Goal: Task Accomplishment & Management: Complete application form

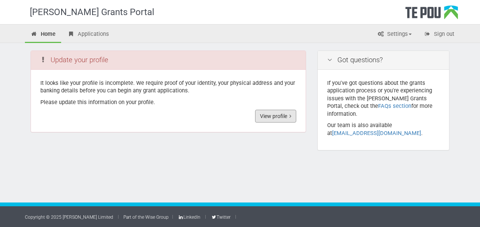
click at [272, 117] on link "View profile" at bounding box center [275, 116] width 41 height 13
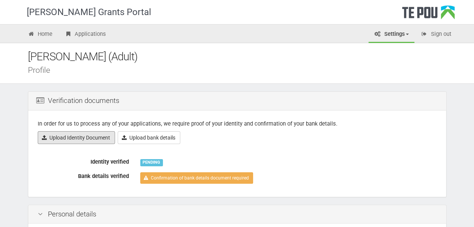
click at [97, 141] on link "Upload Identity Document" at bounding box center [76, 137] width 77 height 13
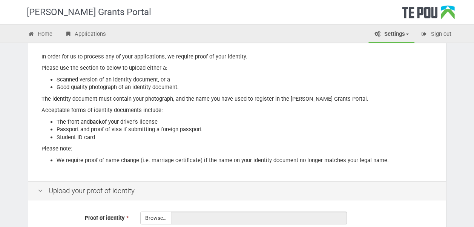
scroll to position [149, 0]
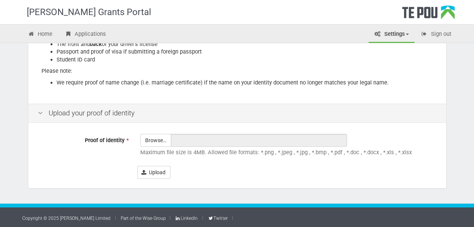
click at [156, 143] on input "Proof of identity *" at bounding box center [156, 161] width 30 height 54
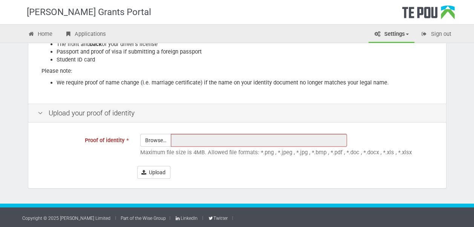
type input "C:\fakepath\PASSPORT-BIO.pdf"
type input "PASSPORT-BIO.pdf"
click at [157, 170] on button "Upload" at bounding box center [153, 172] width 33 height 13
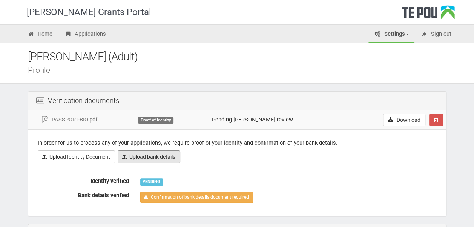
click at [166, 155] on link "Upload bank details" at bounding box center [149, 156] width 63 height 13
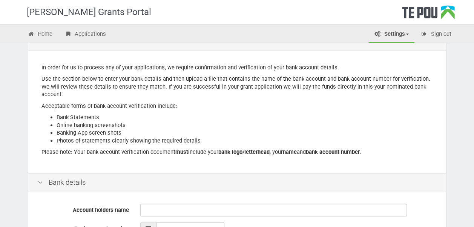
scroll to position [113, 0]
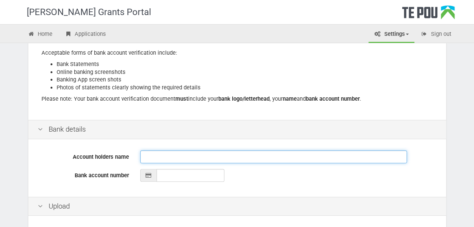
click at [159, 156] on input "Account holders name" at bounding box center [273, 156] width 267 height 13
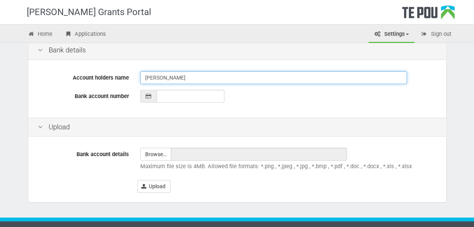
scroll to position [206, 0]
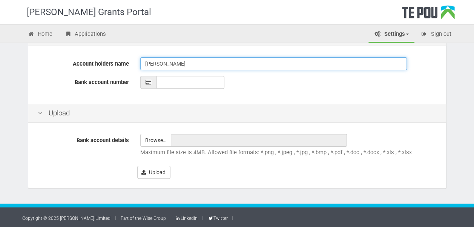
type input "Desmond Kemeh"
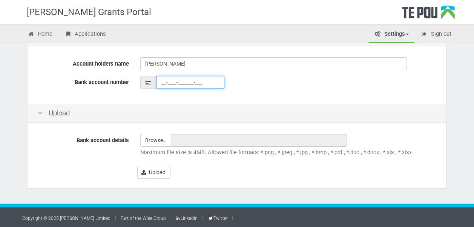
click at [169, 84] on input "__-____-_______-___" at bounding box center [191, 82] width 68 height 13
type input "38-9026-0014831-00"
click at [229, 96] on div "Account holders name Desmond Kemeh Bank account number 38-9026-0014831-00" at bounding box center [237, 76] width 418 height 56
click at [149, 144] on input "file" at bounding box center [156, 140] width 30 height 12
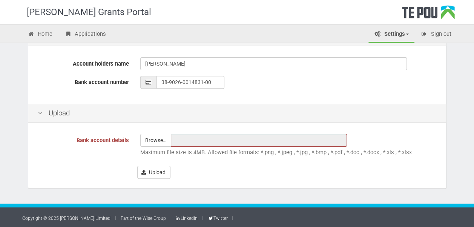
click at [152, 138] on input "file" at bounding box center [156, 140] width 30 height 12
click at [158, 146] on span "Browse…" at bounding box center [155, 140] width 31 height 13
click at [157, 140] on input "file" at bounding box center [156, 140] width 30 height 12
type input "C:\fakepath\Bank details.jpg"
type input "Bank details.jpg"
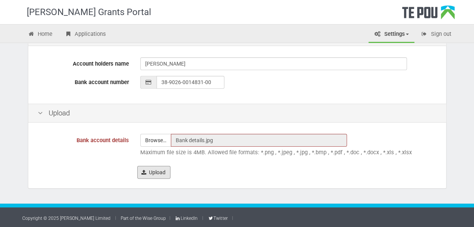
click at [152, 172] on button "Upload" at bounding box center [153, 172] width 33 height 13
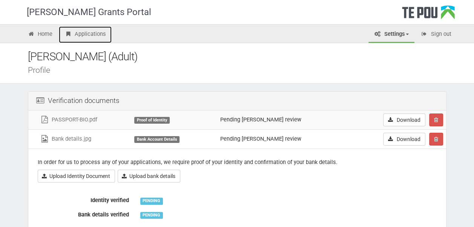
click at [83, 38] on link "Applications" at bounding box center [85, 34] width 53 height 17
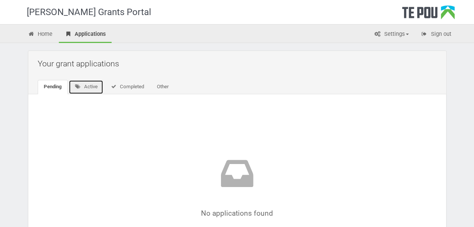
click at [83, 88] on link "Active" at bounding box center [86, 87] width 35 height 14
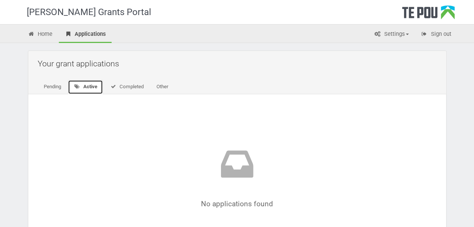
click at [103, 84] on link "Active" at bounding box center [85, 87] width 35 height 14
click at [129, 92] on link "Completed" at bounding box center [127, 87] width 46 height 14
click at [155, 87] on link "Other" at bounding box center [161, 87] width 24 height 14
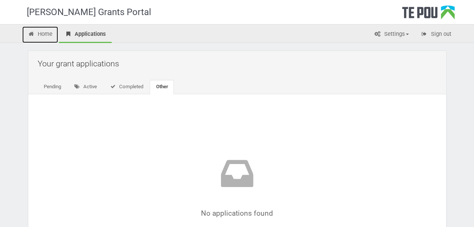
click at [44, 36] on link "Home" at bounding box center [40, 34] width 36 height 17
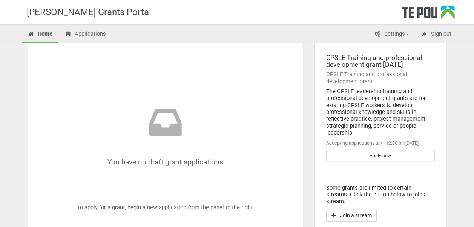
scroll to position [113, 0]
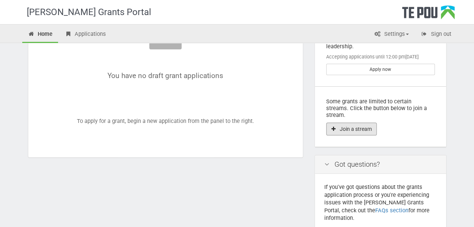
click at [362, 123] on button "Join a stream" at bounding box center [351, 129] width 51 height 13
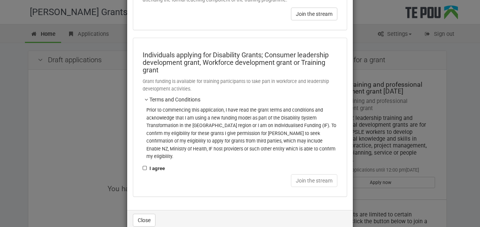
scroll to position [97, 0]
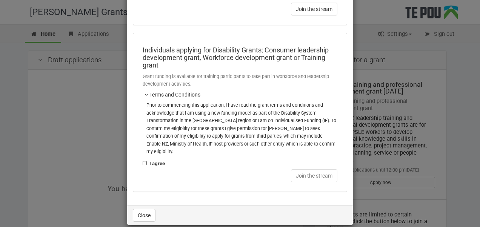
click at [143, 160] on label "I agree" at bounding box center [154, 164] width 22 height 8
click at [142, 159] on input "I agree" at bounding box center [142, 159] width 0 height 0
checkbox input "true"
click at [309, 169] on button "Join the stream" at bounding box center [314, 175] width 46 height 13
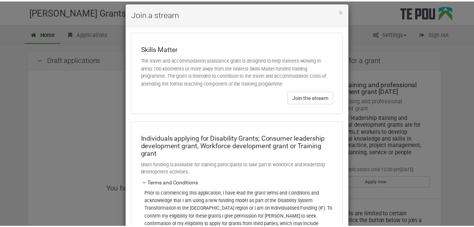
scroll to position [8, 0]
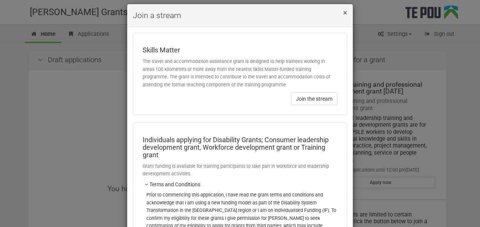
click at [343, 15] on span "×" at bounding box center [345, 12] width 4 height 9
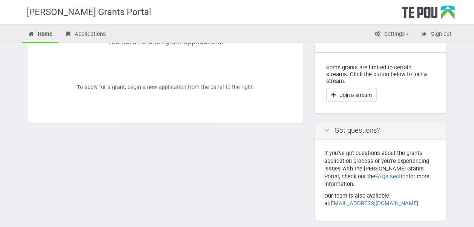
scroll to position [164, 0]
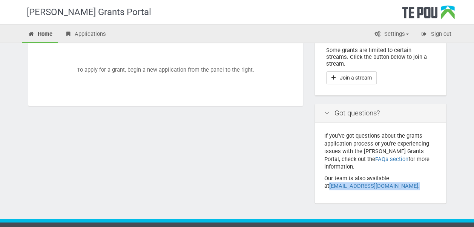
drag, startPoint x: 376, startPoint y: 169, endPoint x: 323, endPoint y: 172, distance: 52.9
click at [323, 172] on div "If you've got questions about the grants application process or you're experien…" at bounding box center [380, 163] width 131 height 81
copy p "[EMAIL_ADDRESS][DOMAIN_NAME] ."
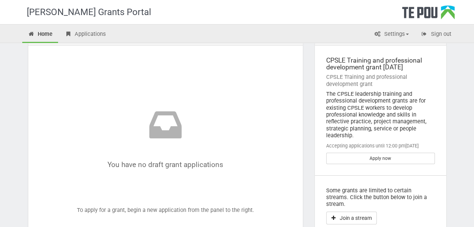
scroll to position [0, 0]
